Goal: Information Seeking & Learning: Learn about a topic

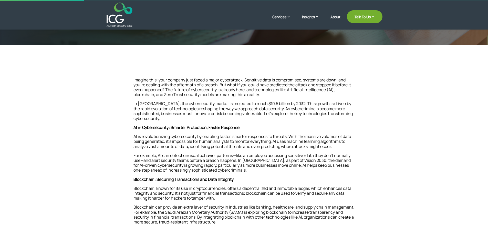
scroll to position [132, 0]
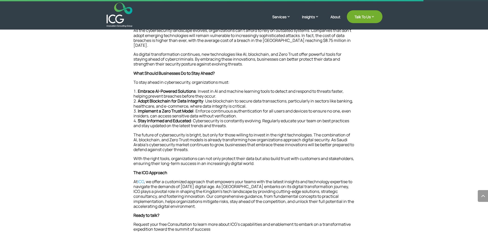
scroll to position [491, 0]
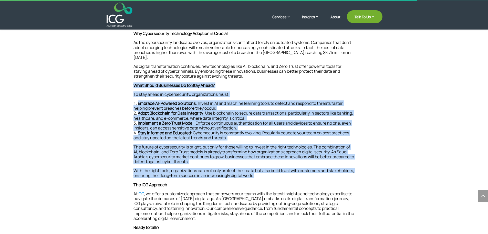
drag, startPoint x: 134, startPoint y: 79, endPoint x: 293, endPoint y: 173, distance: 184.4
click at [273, 175] on p "With the right tools, organizations can not only protect their data but also bu…" at bounding box center [245, 175] width 222 height 14
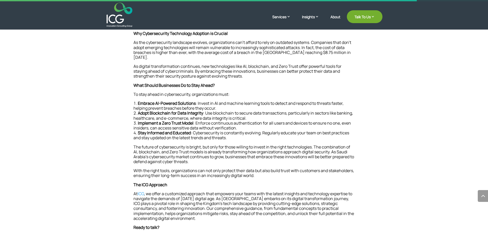
click at [284, 170] on p "With the right tools, organizations can not only protect their data but also bu…" at bounding box center [245, 175] width 222 height 14
click at [135, 82] on strong "What Should Businesses Do to Stay Ahead?" at bounding box center [174, 85] width 81 height 6
click at [196, 122] on li "Implement a Zero Trust Model : Enforce continuous authentication for all users …" at bounding box center [245, 126] width 222 height 10
click at [211, 145] on p "The future of cybersecurity is bright, but only for those willing to invest in …" at bounding box center [245, 156] width 222 height 24
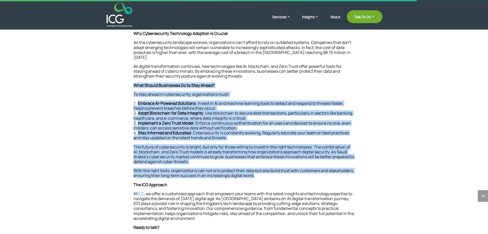
drag, startPoint x: 135, startPoint y: 80, endPoint x: 303, endPoint y: 171, distance: 191.1
drag, startPoint x: 299, startPoint y: 175, endPoint x: 297, endPoint y: 174, distance: 3.1
click at [299, 175] on p "With the right tools, organizations can not only protect their data but also bu…" at bounding box center [245, 175] width 222 height 14
click at [269, 170] on p "With the right tools, organizations can not only protect their data but also bu…" at bounding box center [245, 175] width 222 height 14
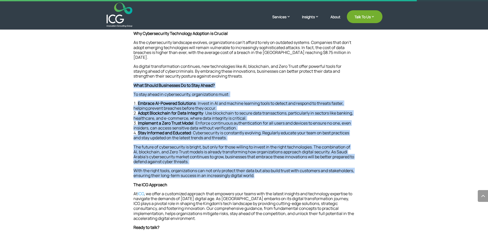
click at [252, 168] on p "With the right tools, organizations can not only protect their data but also bu…" at bounding box center [245, 175] width 222 height 14
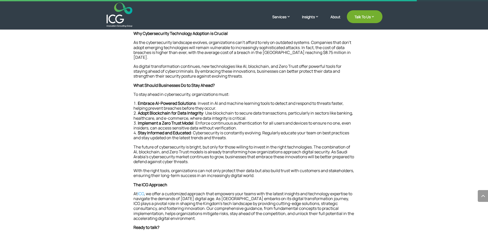
click at [223, 145] on p "The future of cybersecurity is bright, but only for those willing to invest in …" at bounding box center [245, 156] width 222 height 24
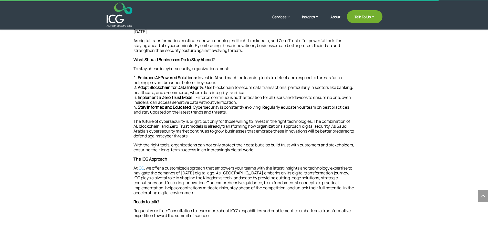
click at [144, 85] on li "Adopt Blockchain for Data Integrity : Use blockchain to secure data transaction…" at bounding box center [245, 90] width 222 height 10
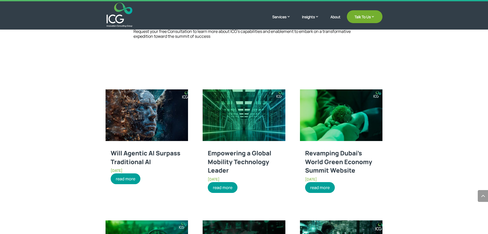
scroll to position [696, 0]
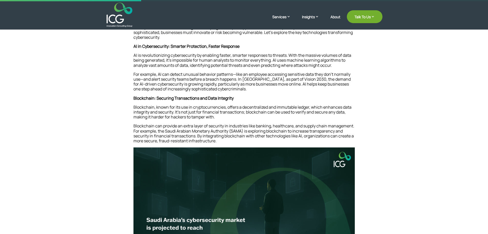
scroll to position [184, 0]
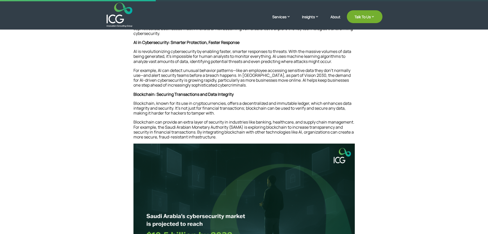
click at [265, 120] on p "Blockchain can provide an extra layer of security in industries like banking, h…" at bounding box center [245, 131] width 222 height 24
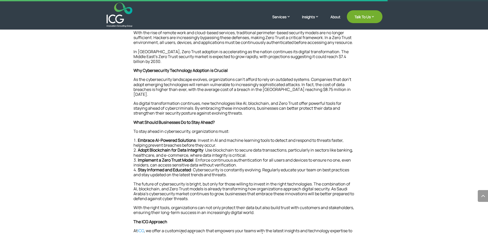
scroll to position [461, 0]
